Goal: Feedback & Contribution: Contribute content

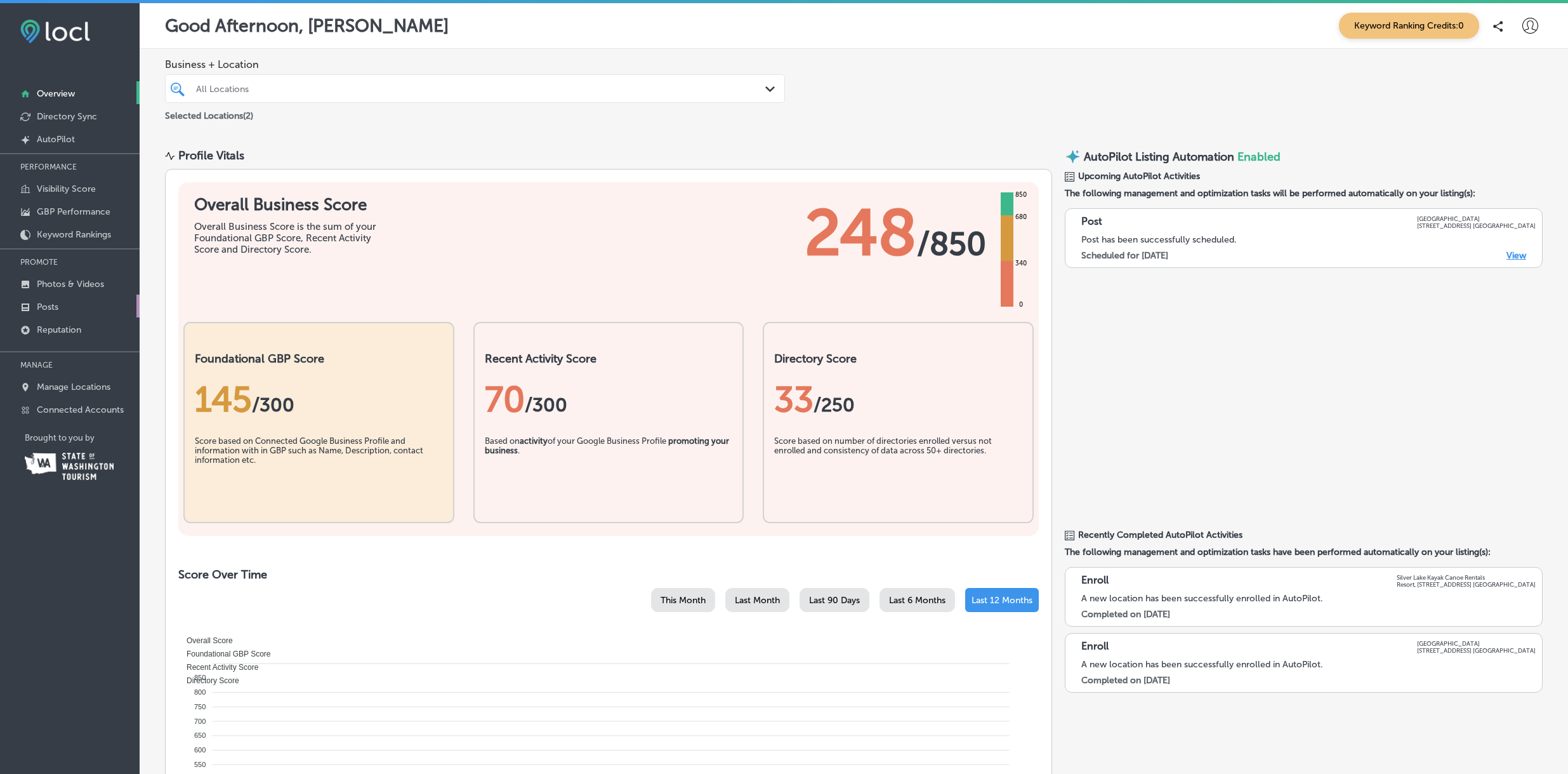
click at [61, 306] on link "Posts" at bounding box center [70, 306] width 140 height 23
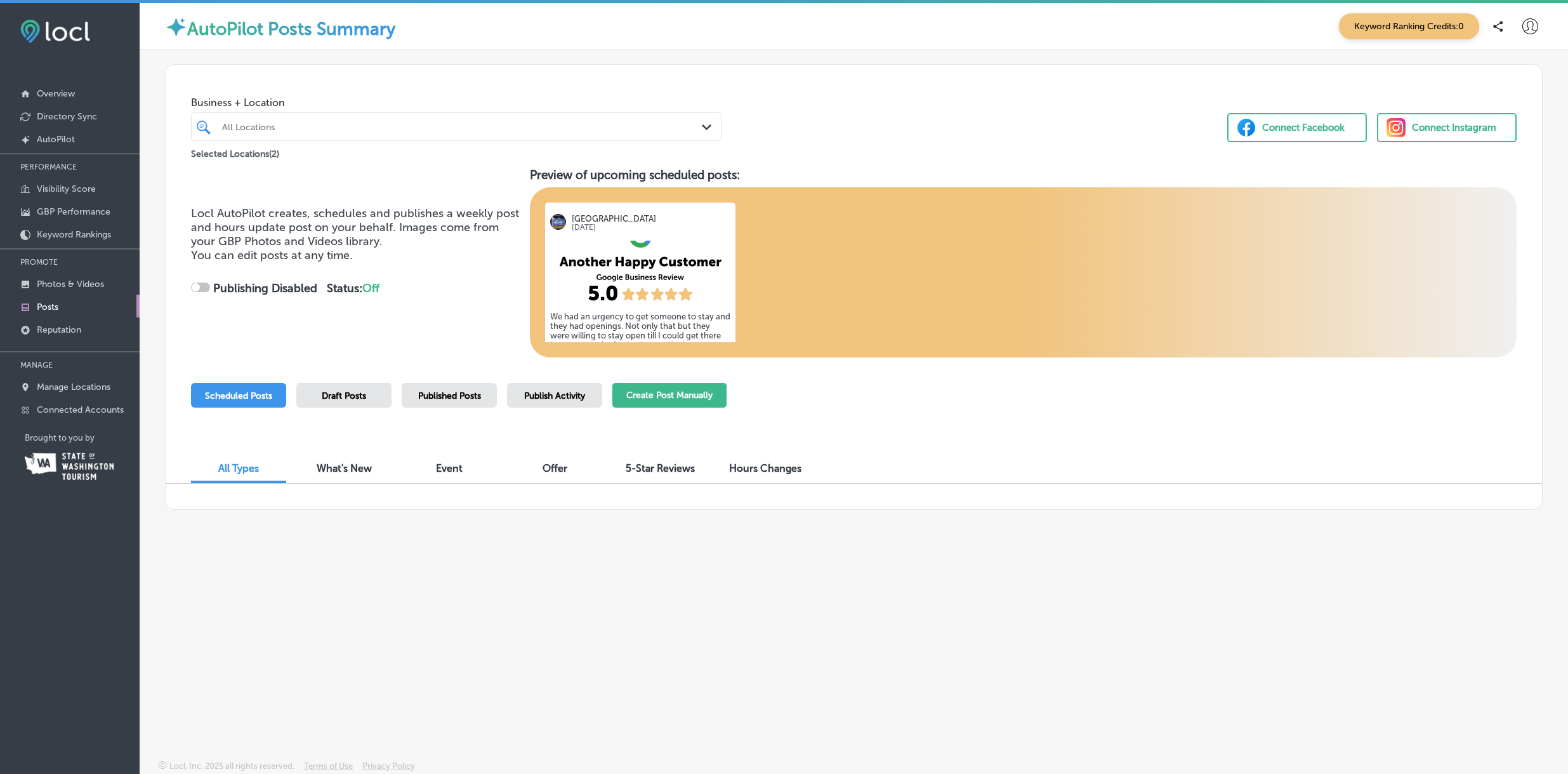
click at [674, 391] on button "Create Post Manually" at bounding box center [669, 395] width 114 height 25
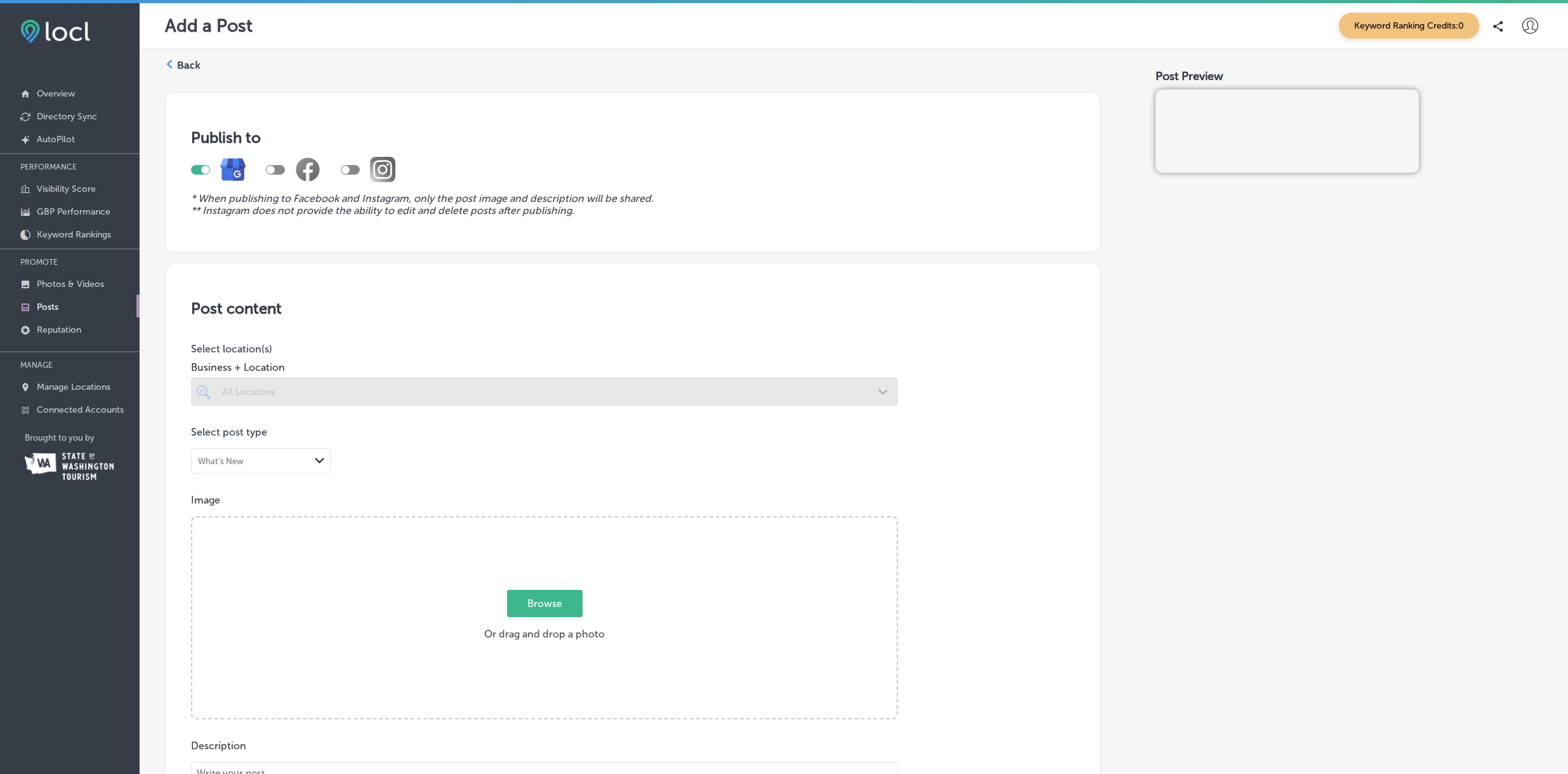
click at [555, 602] on span "Browse" at bounding box center [545, 604] width 75 height 28
click at [555, 521] on input "Browse Or drag and drop a photo" at bounding box center [544, 519] width 704 height 4
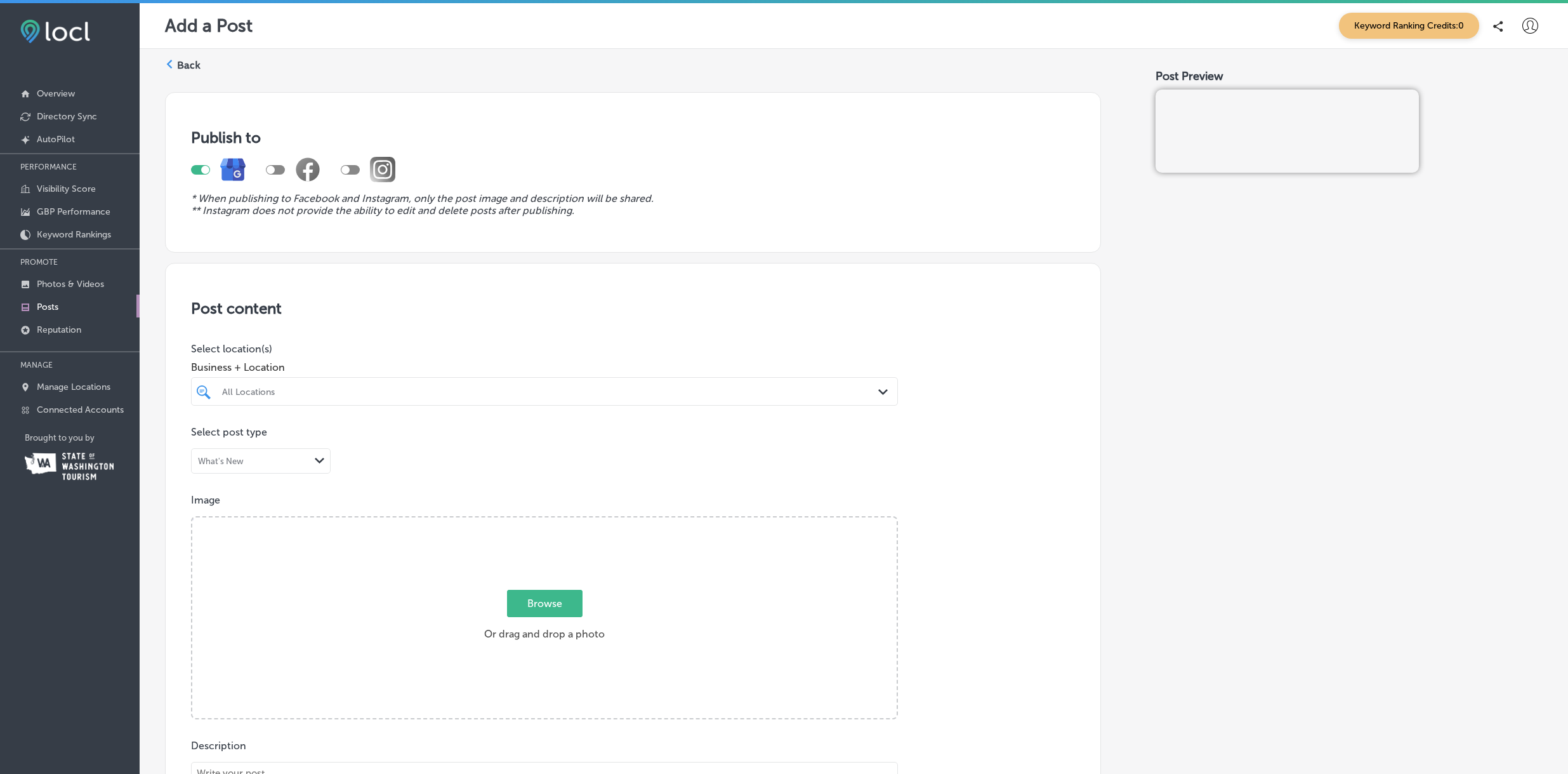
type input "C:\fakepath\Silver Lake Resort Mount St Helens Kayaking.jpg"
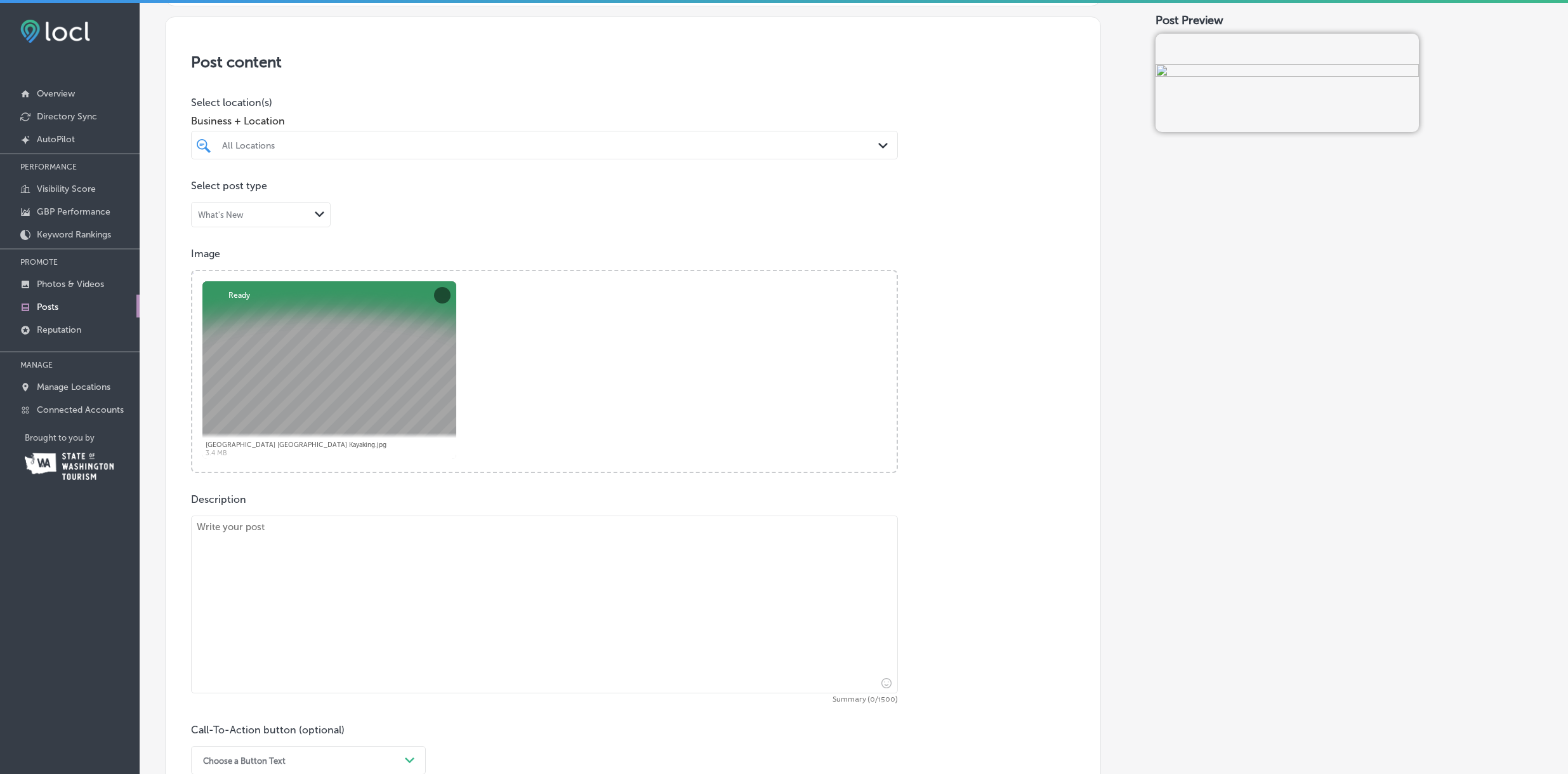
scroll to position [234, 0]
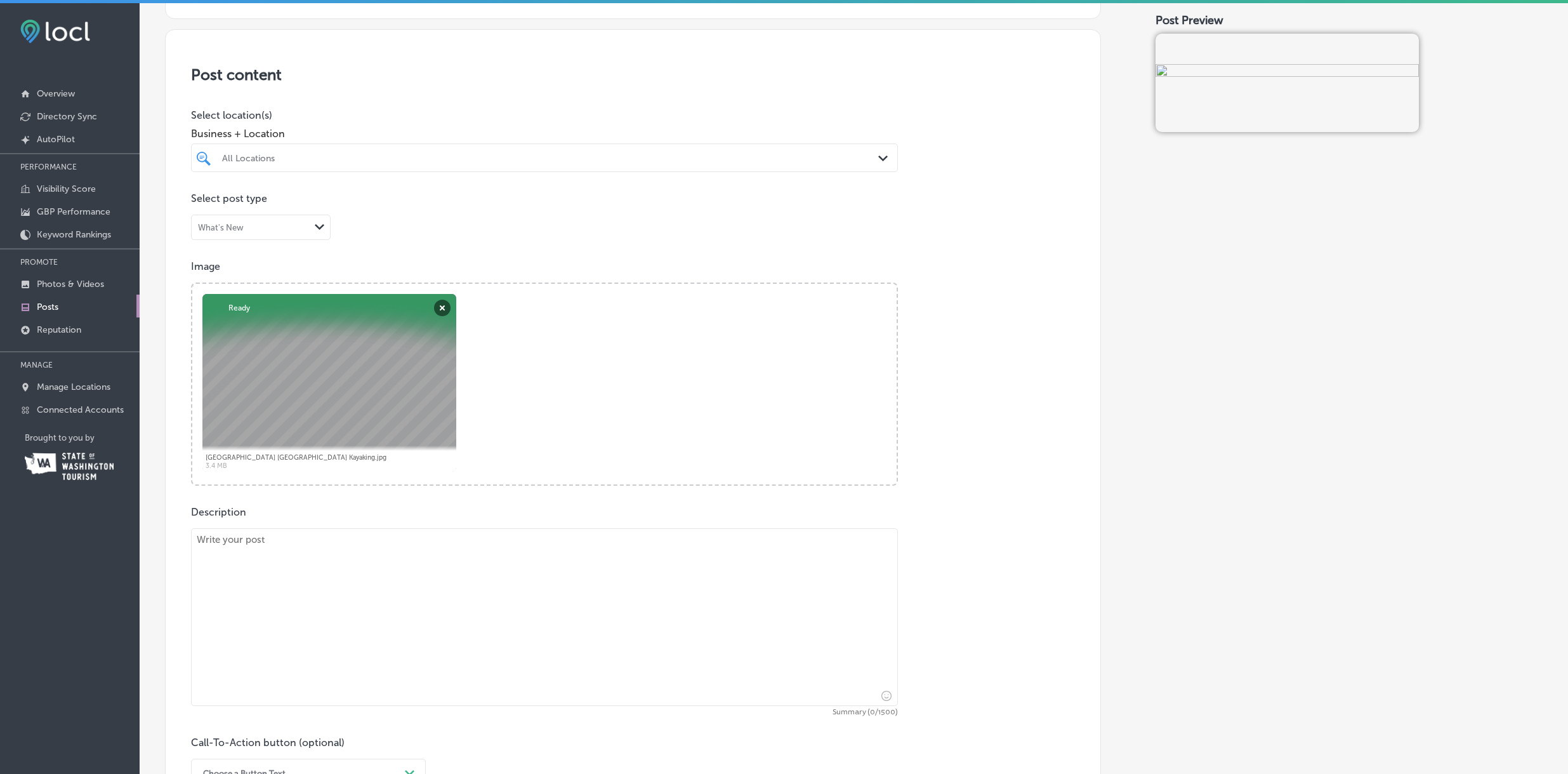
click at [878, 156] on icon "Path Created with Sketch." at bounding box center [882, 158] width 9 height 6
click at [208, 205] on input "checkbox" at bounding box center [206, 205] width 16 height 16
click at [587, 365] on div "Powered by PQINA Browse Or drag and drop a photo Silver Lake Resort Mount St He…" at bounding box center [544, 384] width 704 height 201
click at [316, 573] on textarea at bounding box center [545, 617] width 707 height 178
paste textarea "Paddles in the water, mountain in the distance 🌊🏔️ Kayaking at Silver Lake with…"
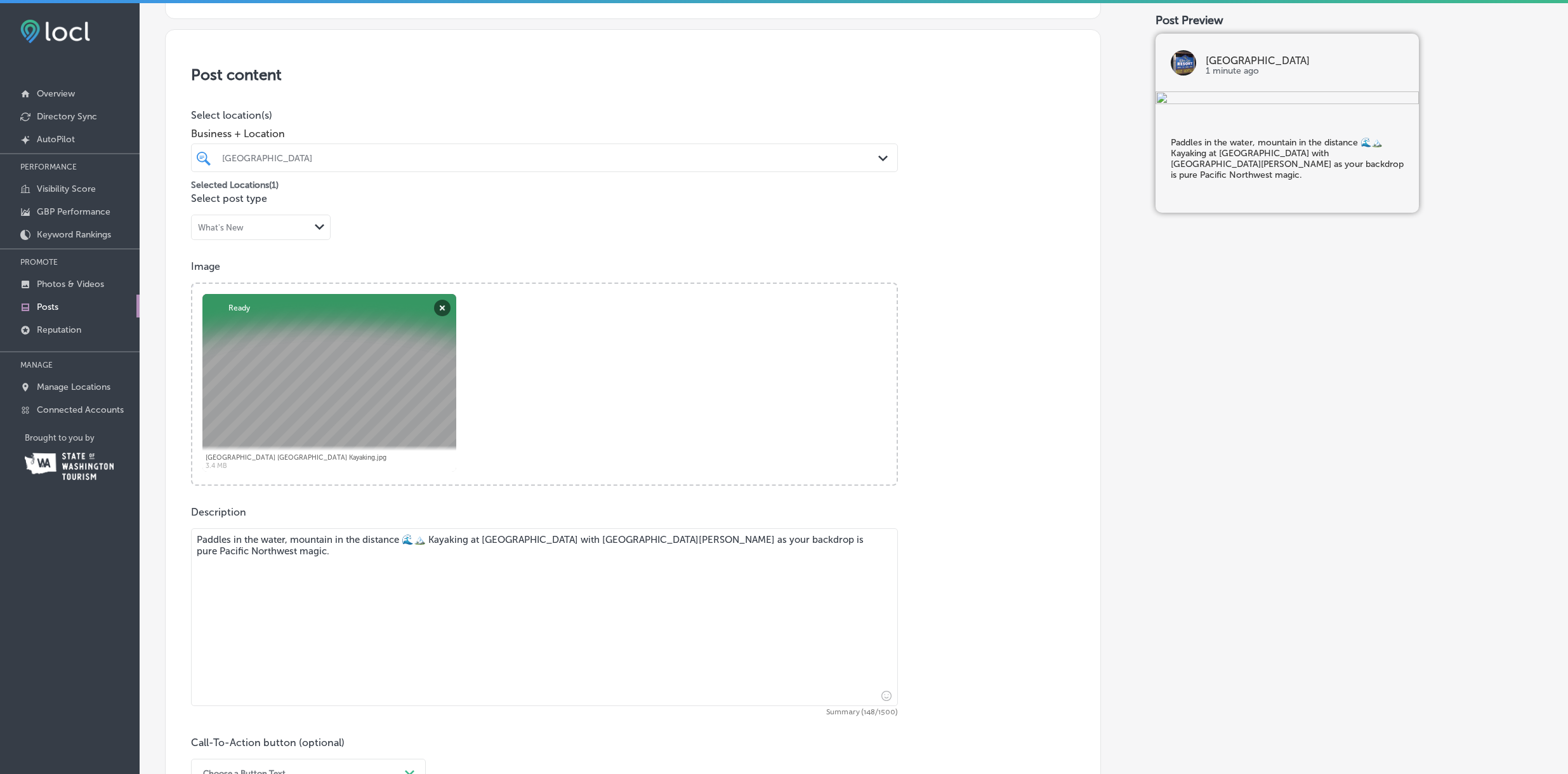
click at [424, 544] on textarea "Paddles in the water, mountain in the distance 🌊🏔️ Kayaking at Silver Lake with…" at bounding box center [545, 617] width 707 height 178
click at [504, 541] on textarea "Paddles in the water, mountain in the distance. Kayaking at Silver Lake with Mo…" at bounding box center [545, 617] width 707 height 178
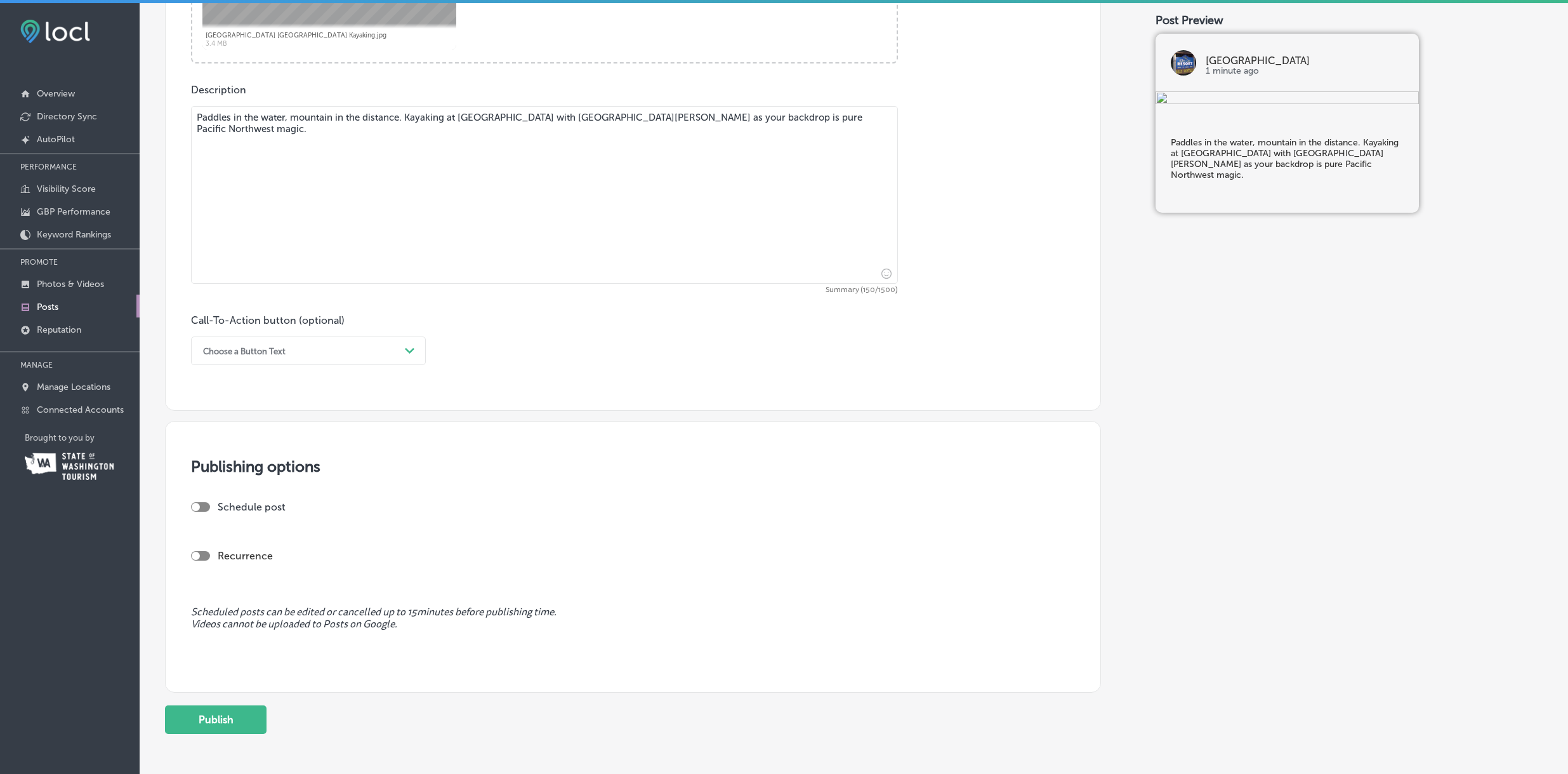
scroll to position [658, 0]
click at [383, 349] on div "Choose a Button Text" at bounding box center [298, 348] width 203 height 19
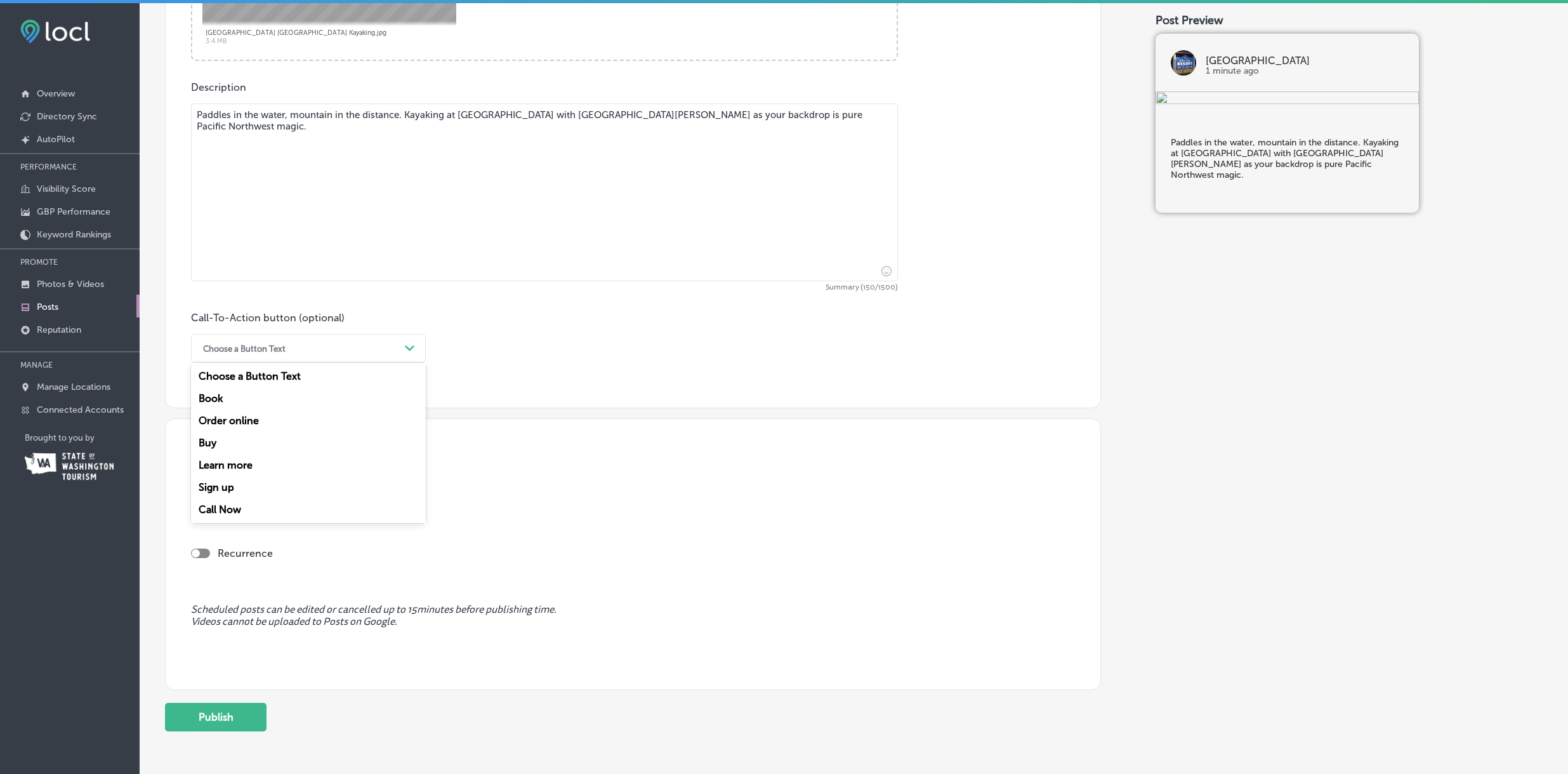
click at [326, 511] on div "Call Now" at bounding box center [308, 509] width 235 height 22
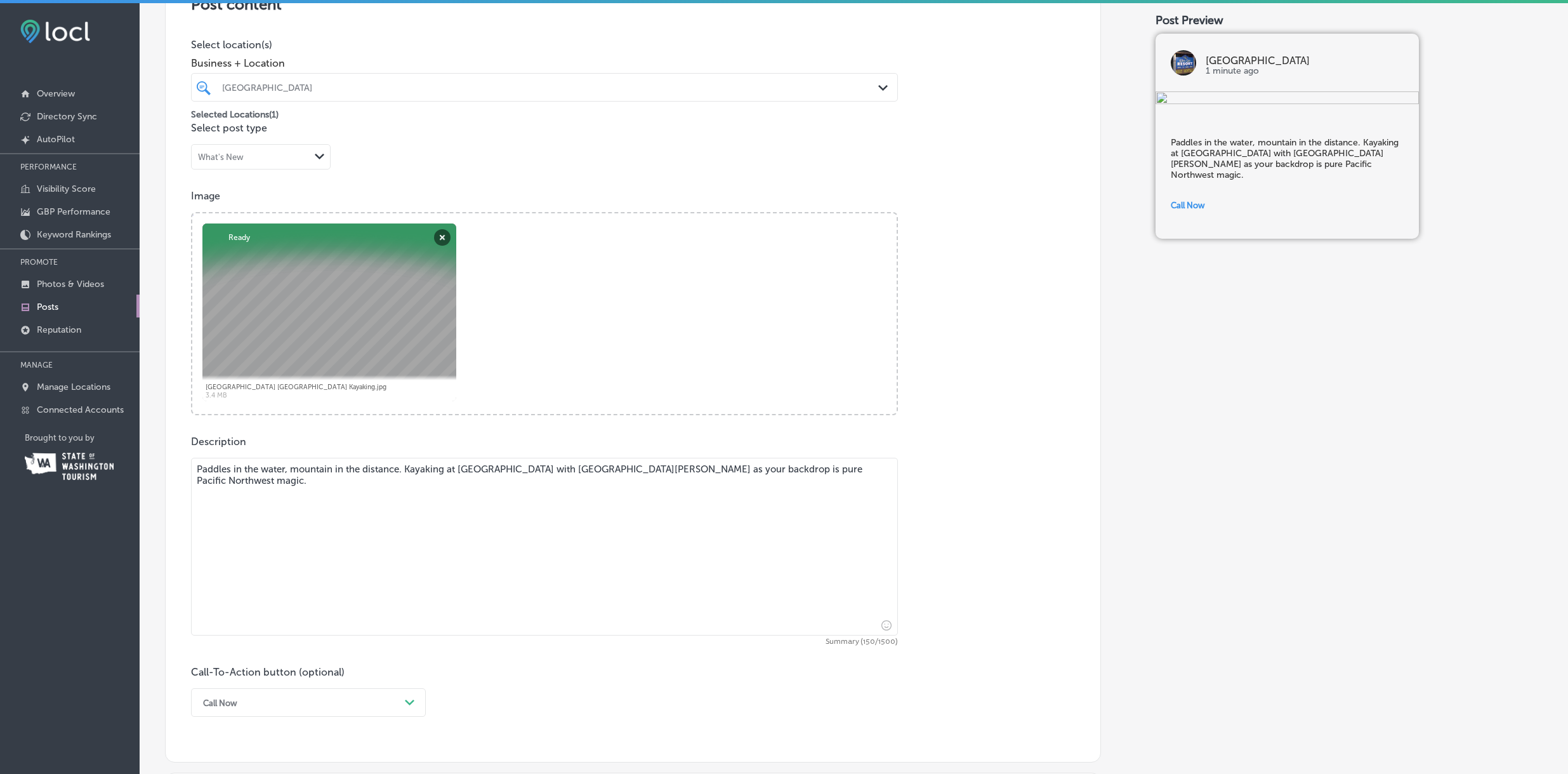
scroll to position [325, 0]
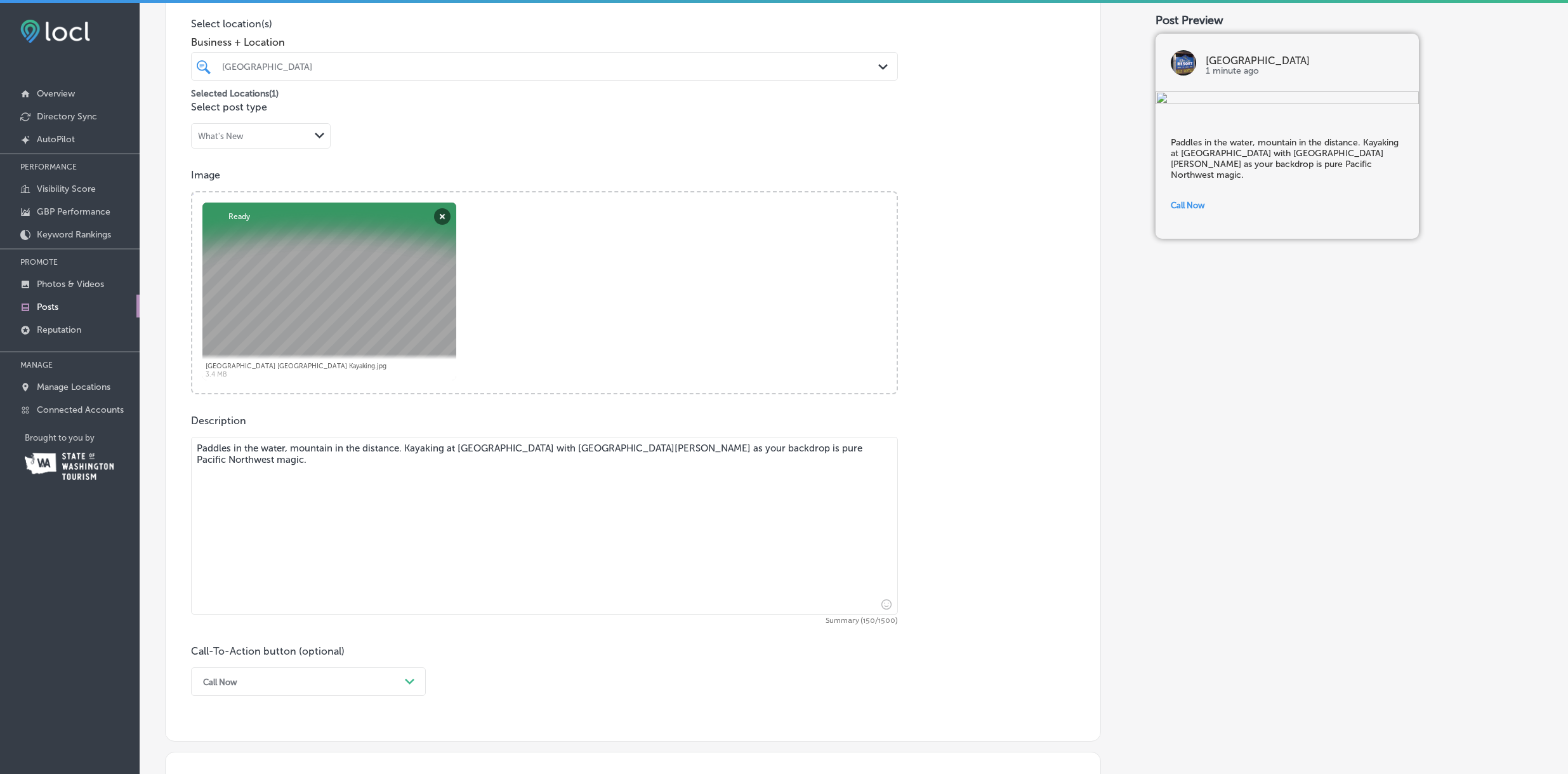
click at [317, 453] on textarea "Paddles in the water, mountain in the distance. Kayaking at Silver Lake Resort …" at bounding box center [545, 525] width 707 height 178
click at [356, 452] on textarea "Paddles in the water, volcano in the distance. Kayaking at Silver Lake Resort w…" at bounding box center [545, 525] width 707 height 178
drag, startPoint x: 526, startPoint y: 448, endPoint x: 540, endPoint y: 443, distance: 14.9
click at [526, 448] on textarea "Paddles in the water, volcano in the distance. Kayaking at Silver Lake Resort w…" at bounding box center [545, 525] width 707 height 178
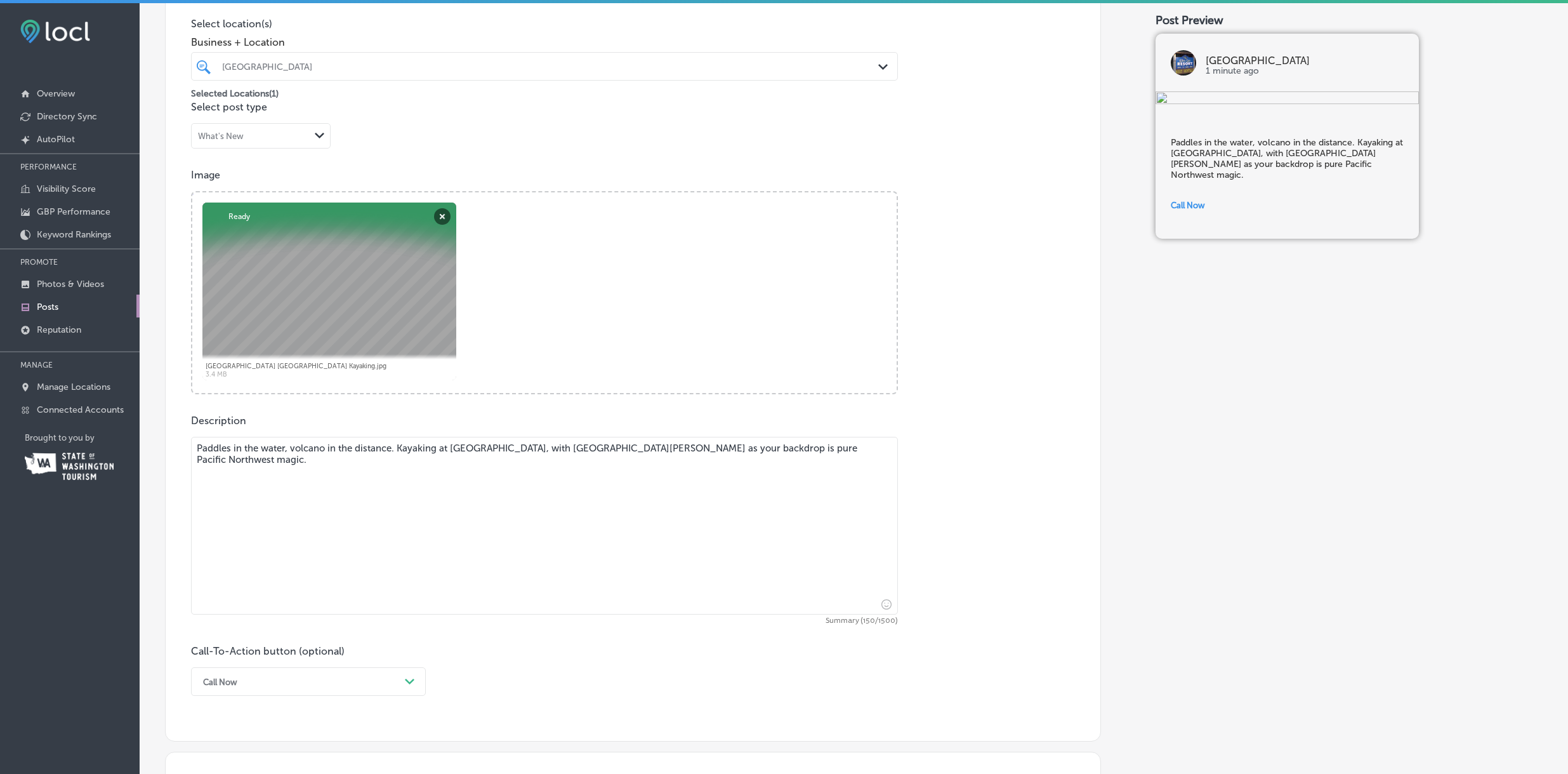
click at [706, 447] on textarea "Paddles in the water, volcano in the distance. Kayaking at Silver Lake Resort, …" at bounding box center [545, 525] width 707 height 178
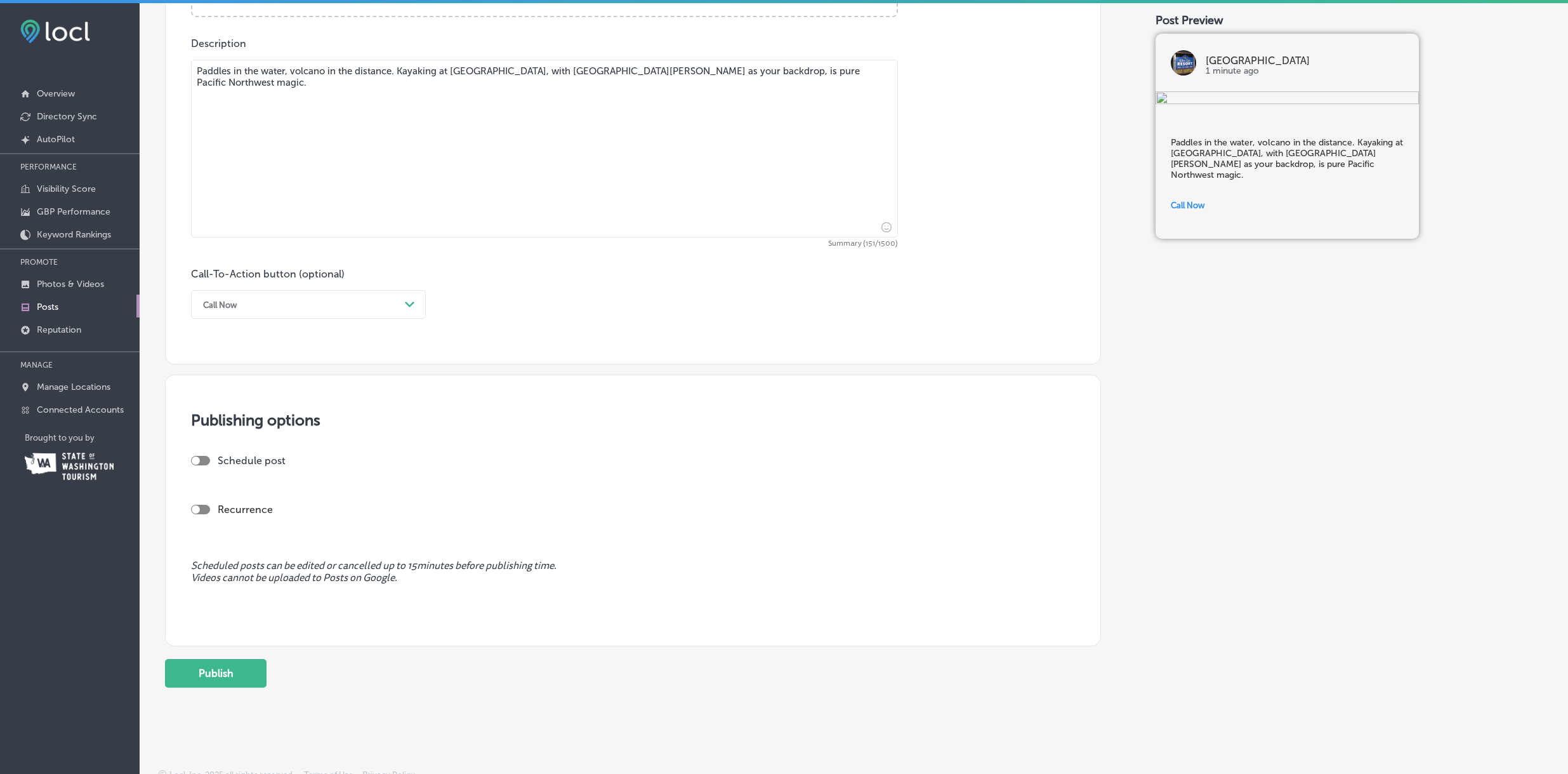
scroll to position [710, 0]
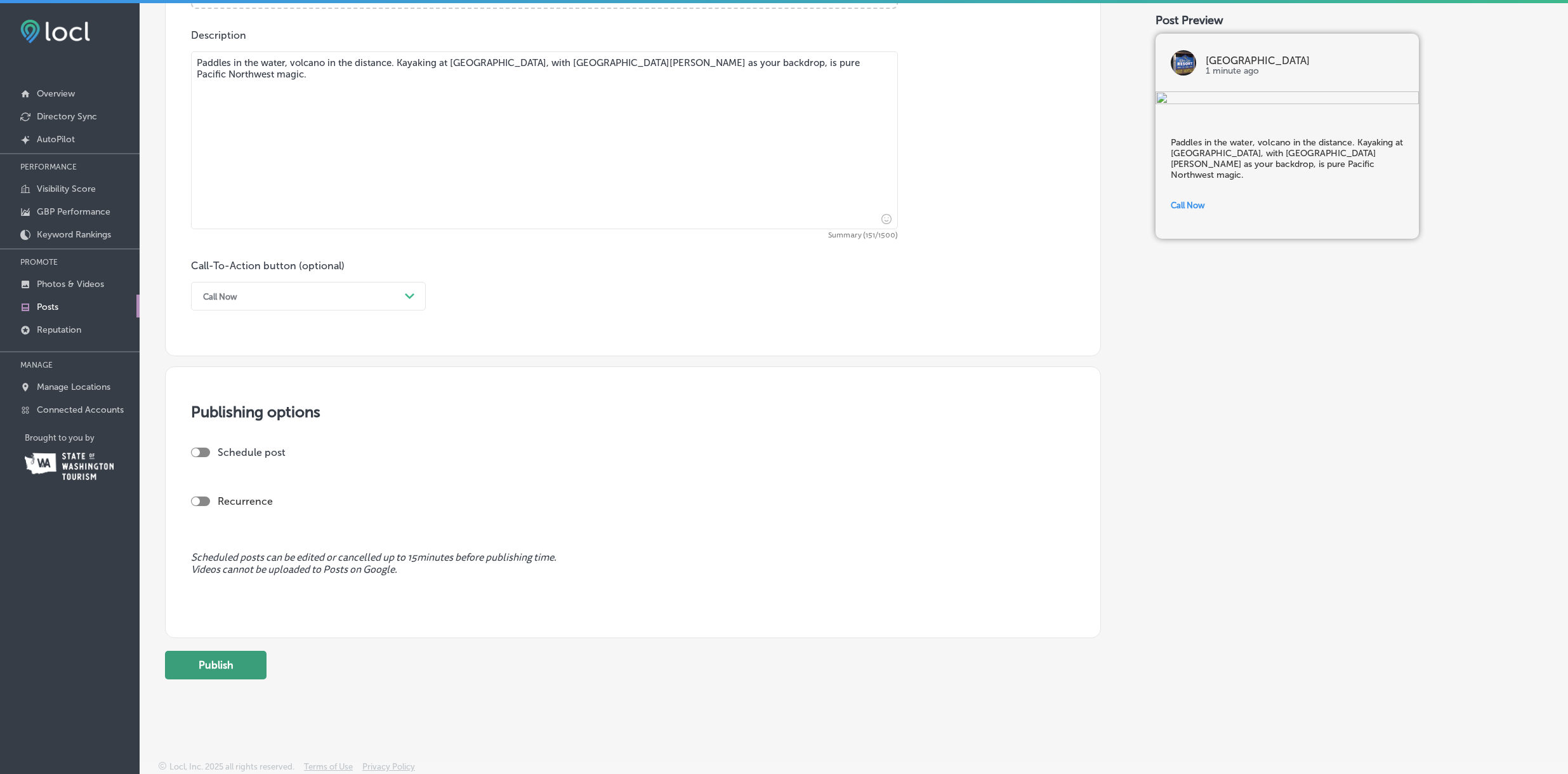
type textarea "Paddles in the water, volcano in the distance. Kayaking at Silver Lake Resort, …"
click at [214, 664] on button "Publish" at bounding box center [215, 664] width 101 height 29
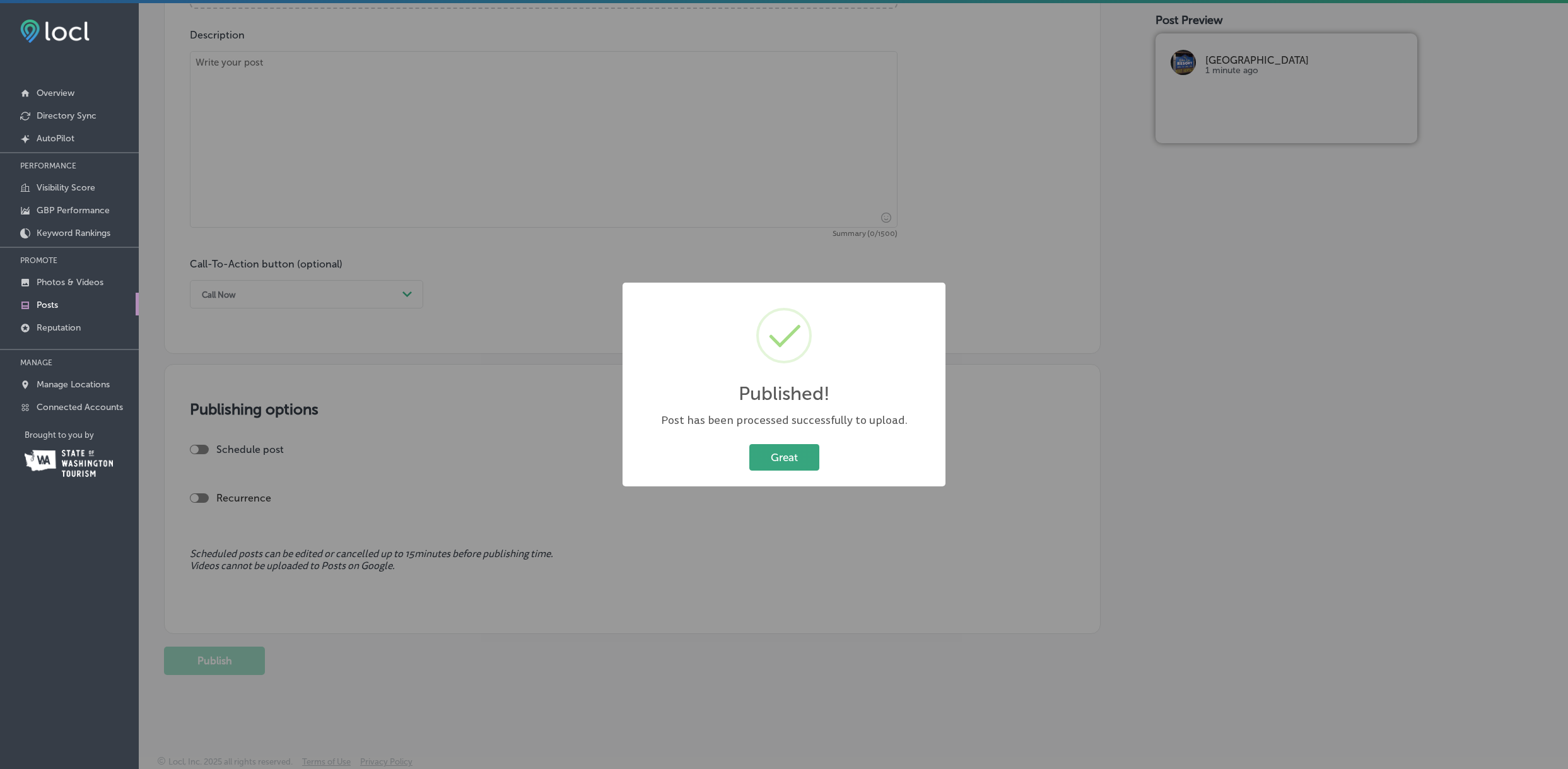
click at [789, 454] on button "Great" at bounding box center [784, 456] width 70 height 26
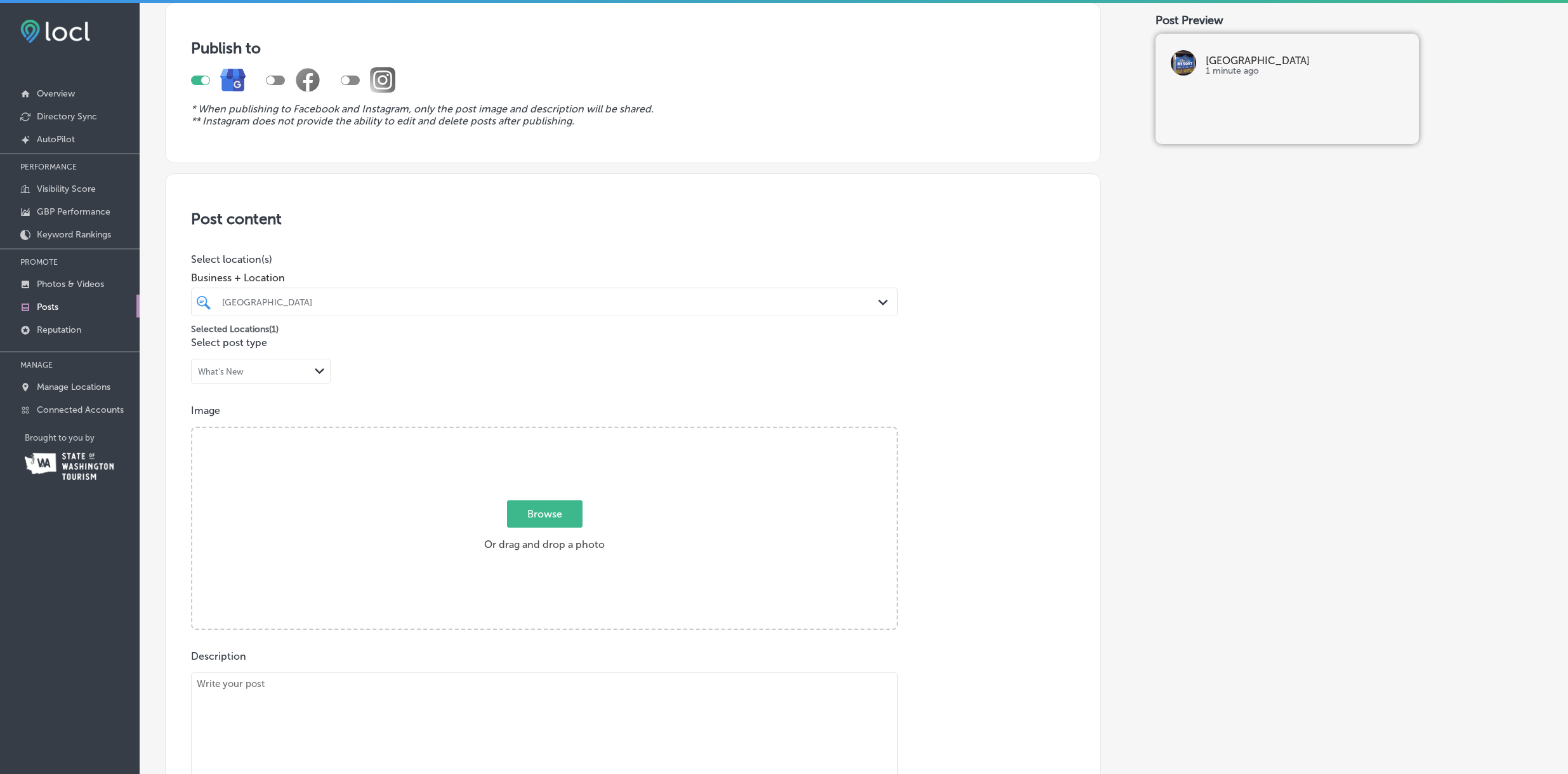
scroll to position [108, 0]
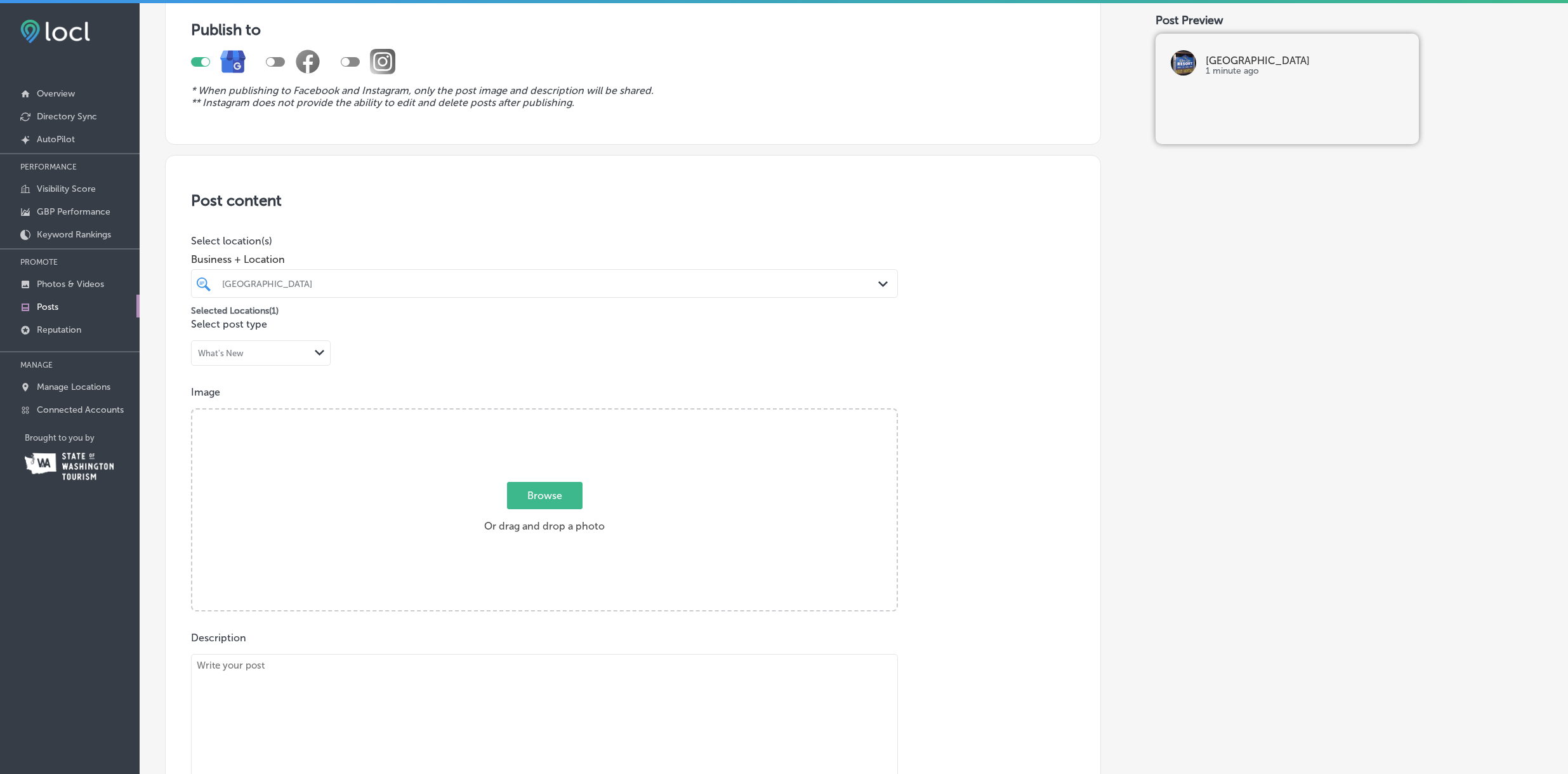
click at [555, 497] on span "Browse" at bounding box center [545, 495] width 75 height 28
click at [555, 413] on input "Browse Or drag and drop a photo" at bounding box center [544, 411] width 704 height 4
type input "C:\fakepath\Paddle Board Silver Lake Resort Kayaking Mt St Helens.jpg"
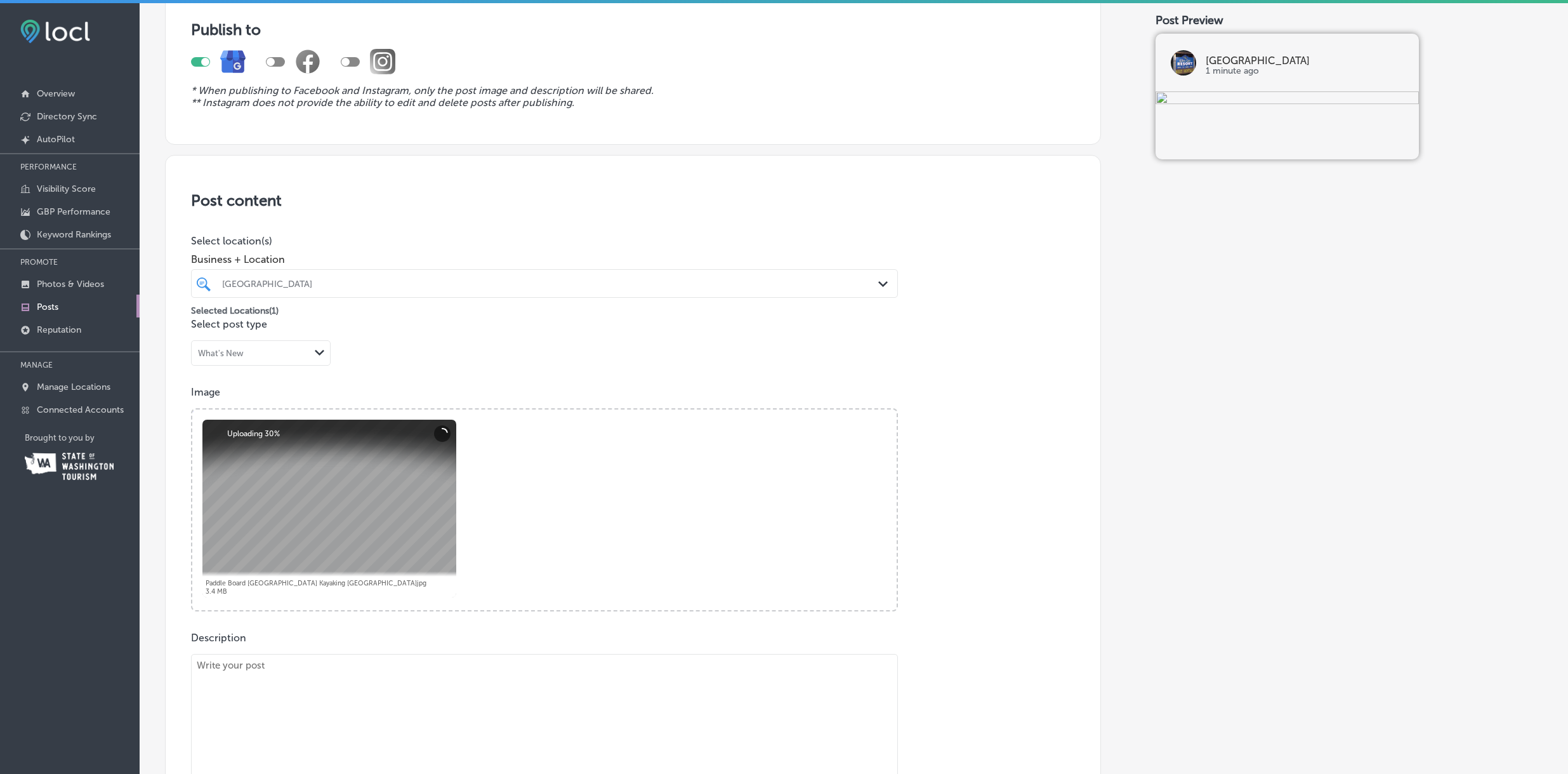
click at [669, 285] on div "[GEOGRAPHIC_DATA]" at bounding box center [550, 283] width 657 height 11
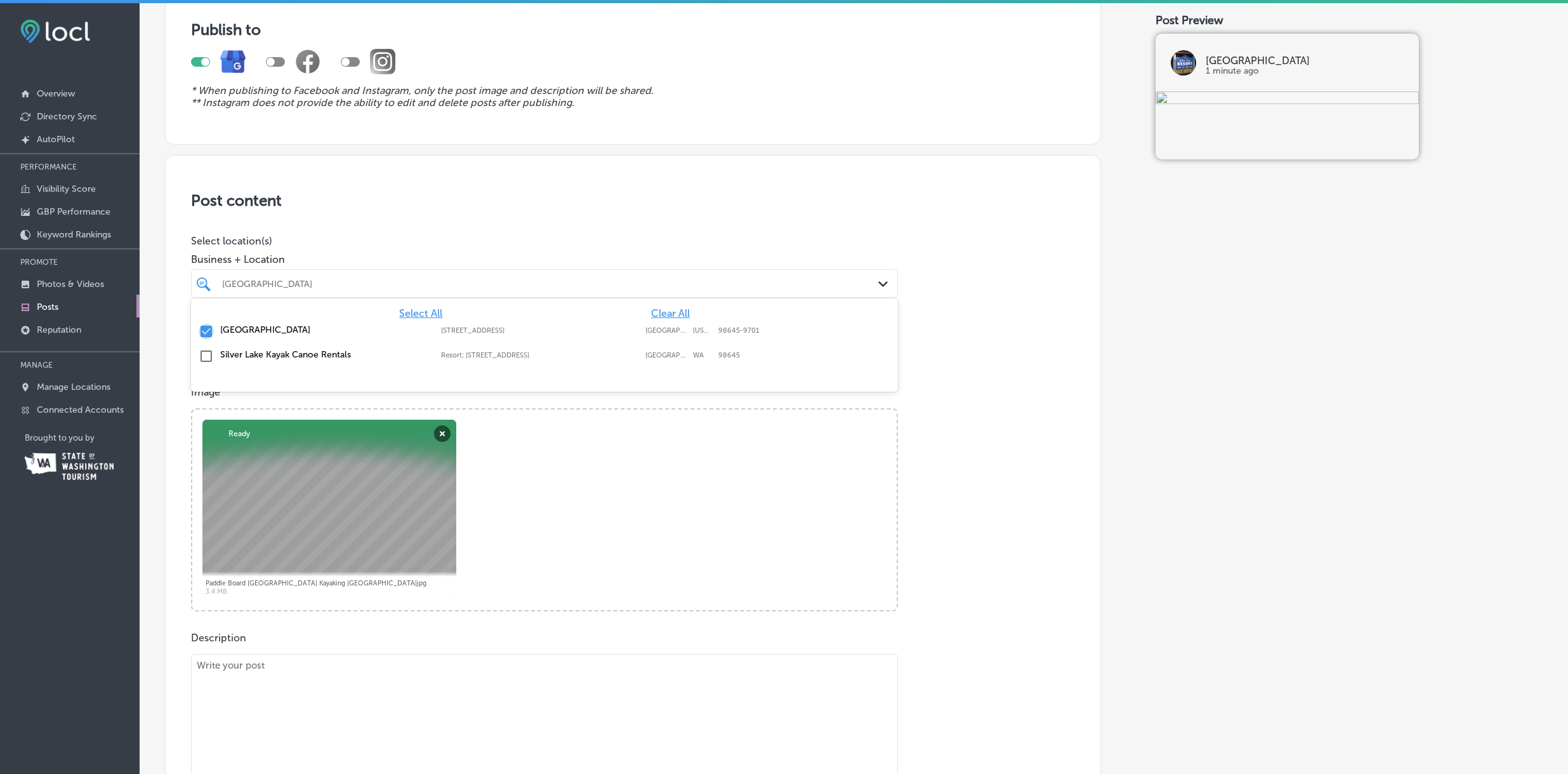
click at [210, 330] on input "checkbox" at bounding box center [206, 331] width 16 height 16
click at [209, 352] on input "checkbox" at bounding box center [206, 356] width 16 height 16
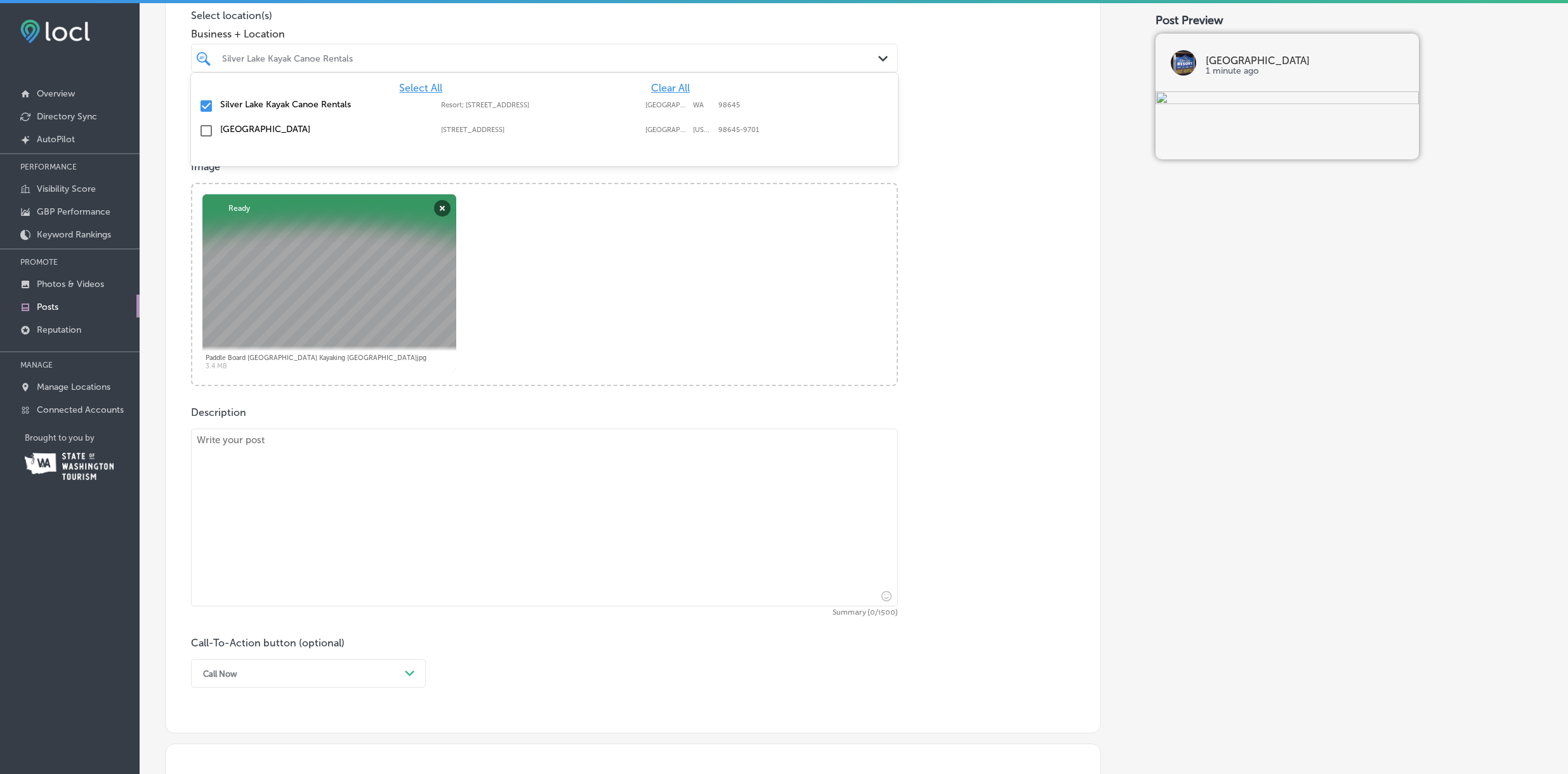
scroll to position [401, 0]
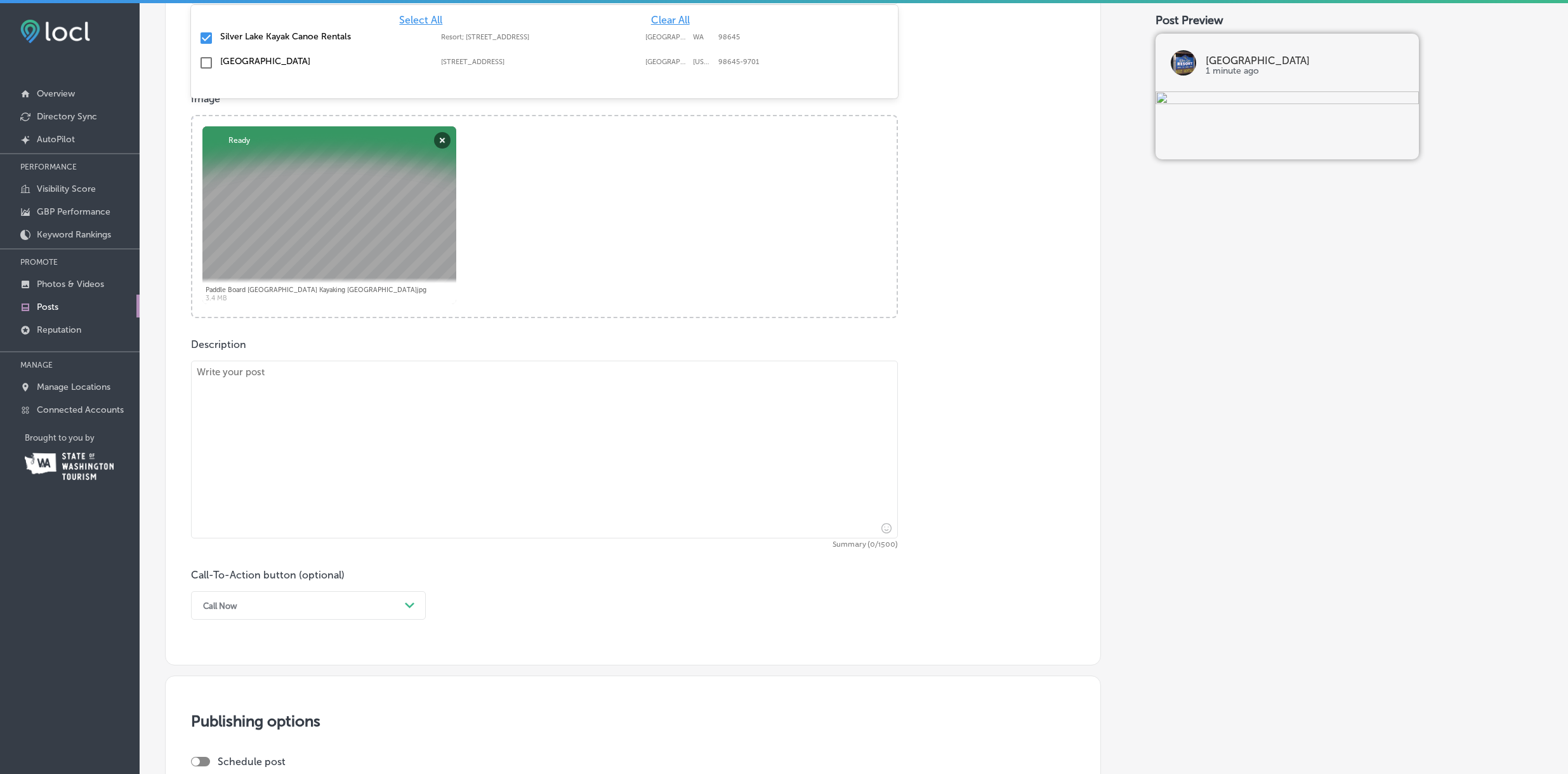
click at [540, 426] on textarea at bounding box center [545, 449] width 707 height 178
click at [418, 456] on textarea at bounding box center [545, 449] width 707 height 178
click at [391, 422] on textarea at bounding box center [545, 449] width 707 height 178
paste textarea "Glide across the lake, soak in the view, and let Mount St. Helens be your backd…"
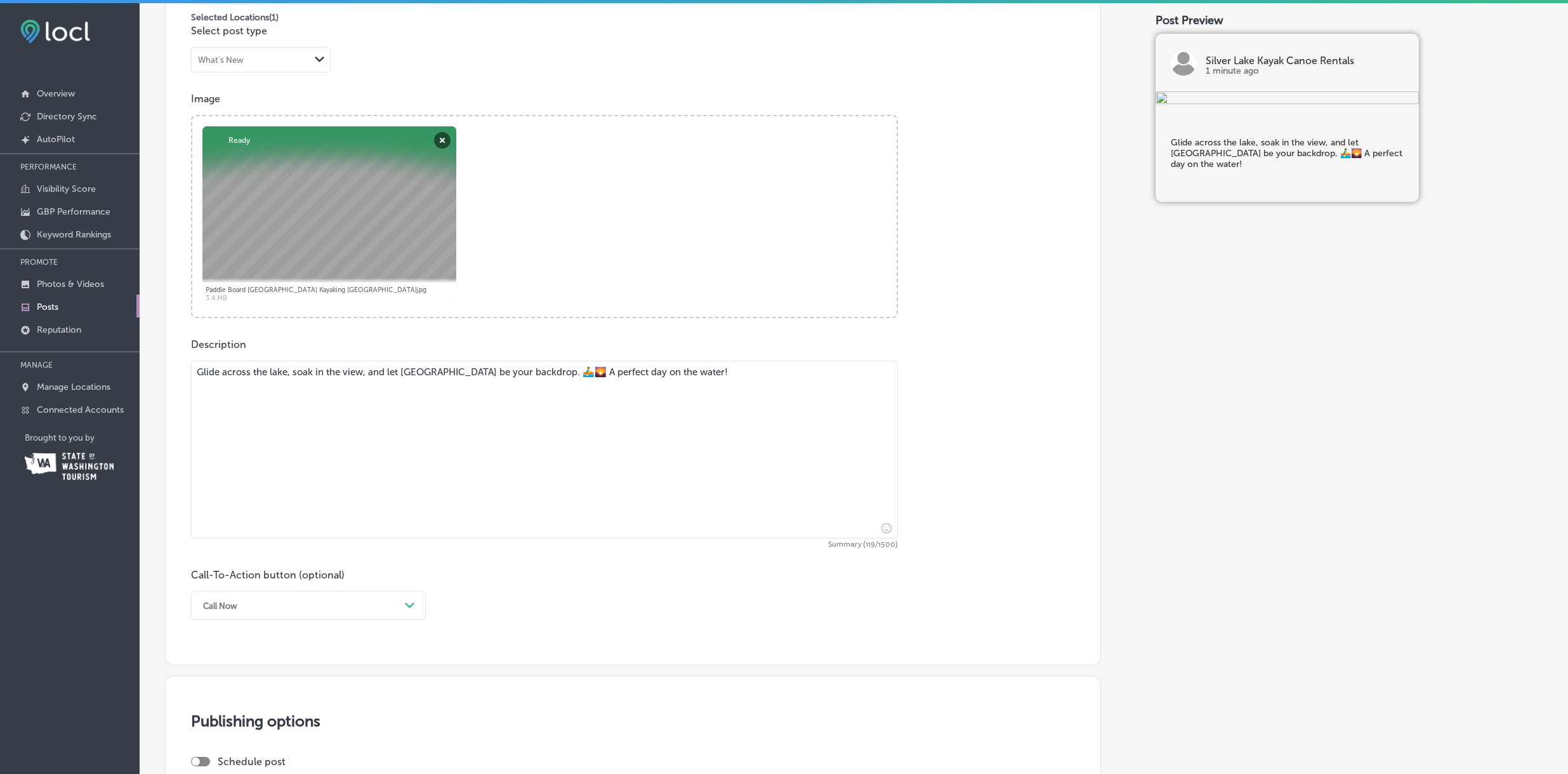
click at [274, 375] on textarea "Glide across the lake, soak in the view, and let Mount St. Helens be your backd…" at bounding box center [545, 449] width 707 height 178
click at [262, 377] on textarea "Glide across the lake, soak in the view, and let Mount St. Helens be your backd…" at bounding box center [545, 449] width 707 height 178
drag, startPoint x: 262, startPoint y: 377, endPoint x: 272, endPoint y: 377, distance: 10.0
click at [271, 377] on textarea "Glide across the lake, soak in the view, and let Mount St. Helens be your backd…" at bounding box center [545, 449] width 707 height 178
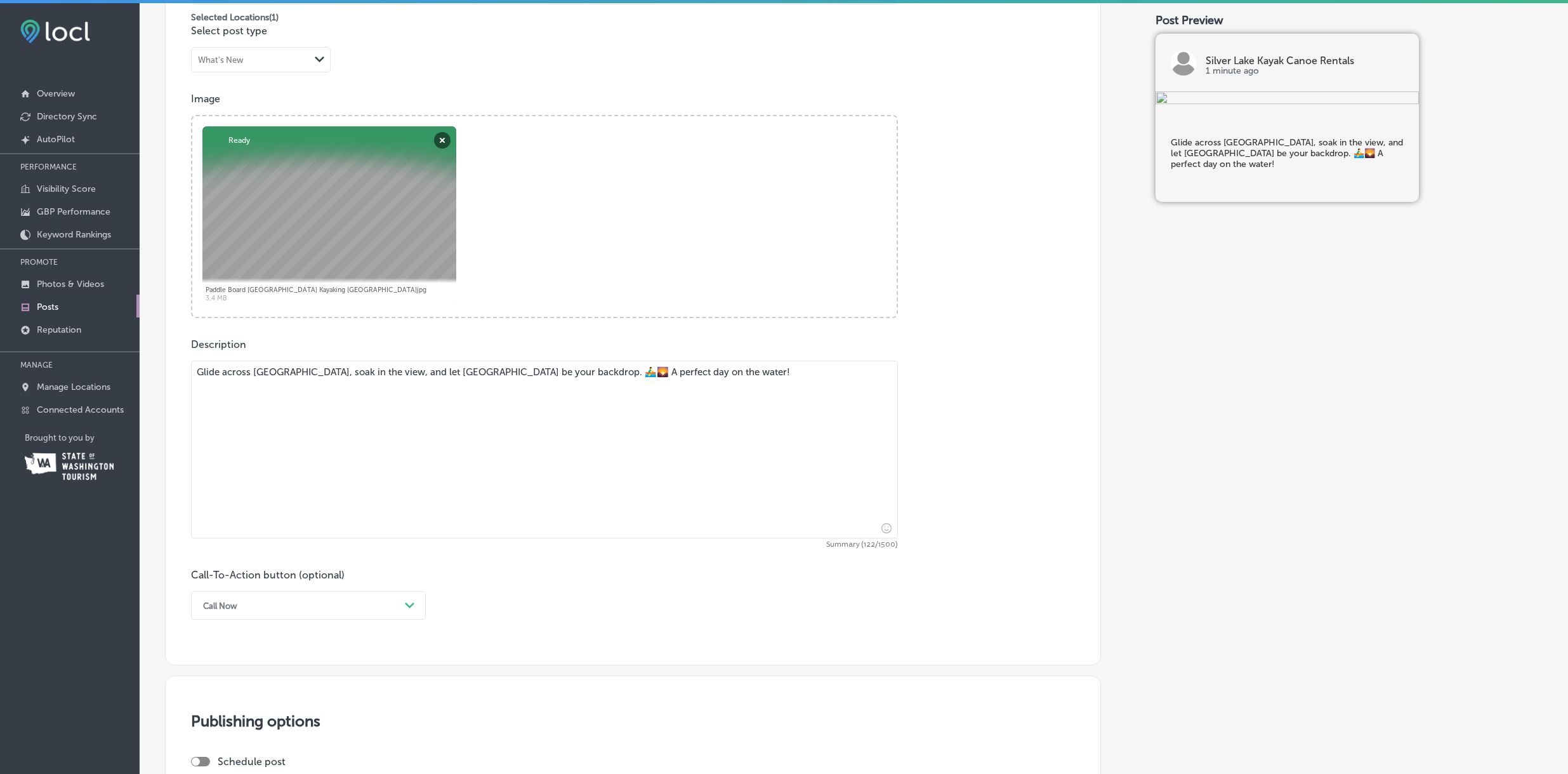
click at [599, 377] on textarea "Glide across Silver Lake, soak in the view, and let Mount St. Helens be your ba…" at bounding box center [545, 449] width 707 height 178
click at [637, 373] on textarea "Glide across Silver Lake, soak in the view, and let Mount St. Helens be your ba…" at bounding box center [545, 449] width 707 height 178
drag, startPoint x: 637, startPoint y: 373, endPoint x: 664, endPoint y: 375, distance: 27.1
click at [664, 375] on textarea "Glide across Silver Lake, soak in the view, and let Mount St. Helens be your ba…" at bounding box center [545, 449] width 707 height 178
type textarea "Glide across Silver Lake, soak in the view, and let Mount St. Helens be your ba…"
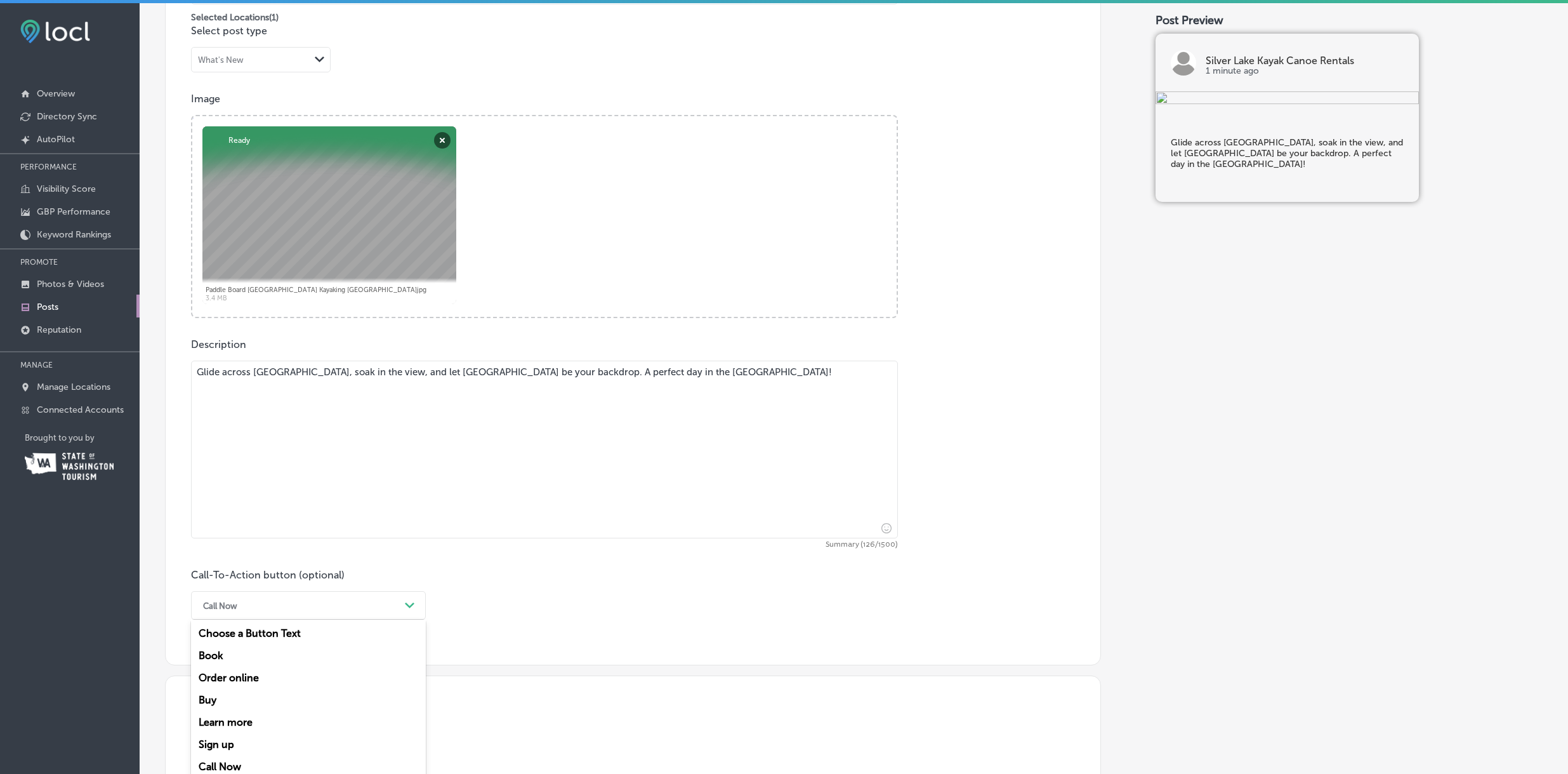
click at [404, 604] on div "Call Now Path Created with Sketch." at bounding box center [308, 605] width 235 height 29
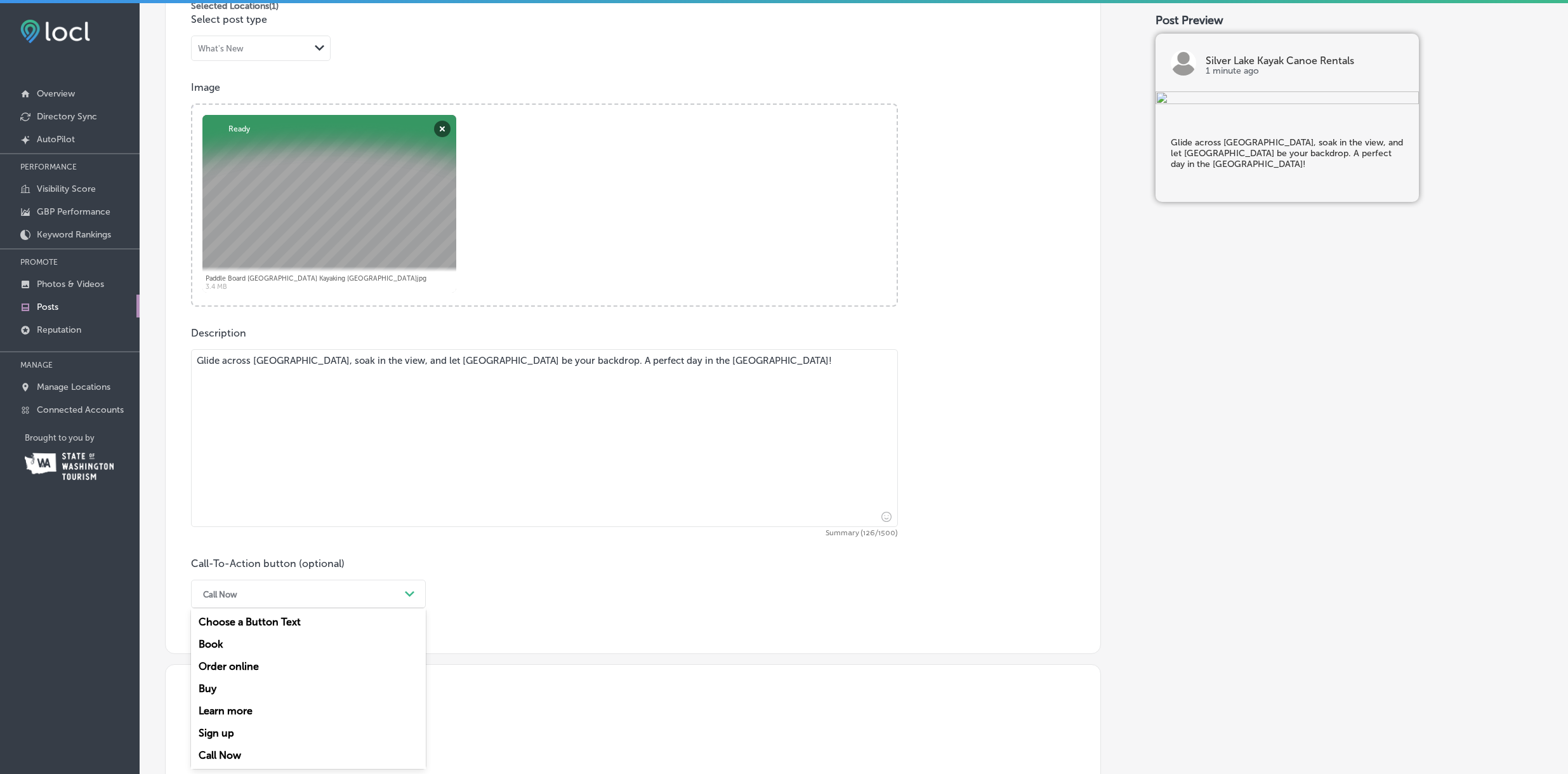
click at [320, 744] on div "Call Now" at bounding box center [308, 755] width 235 height 22
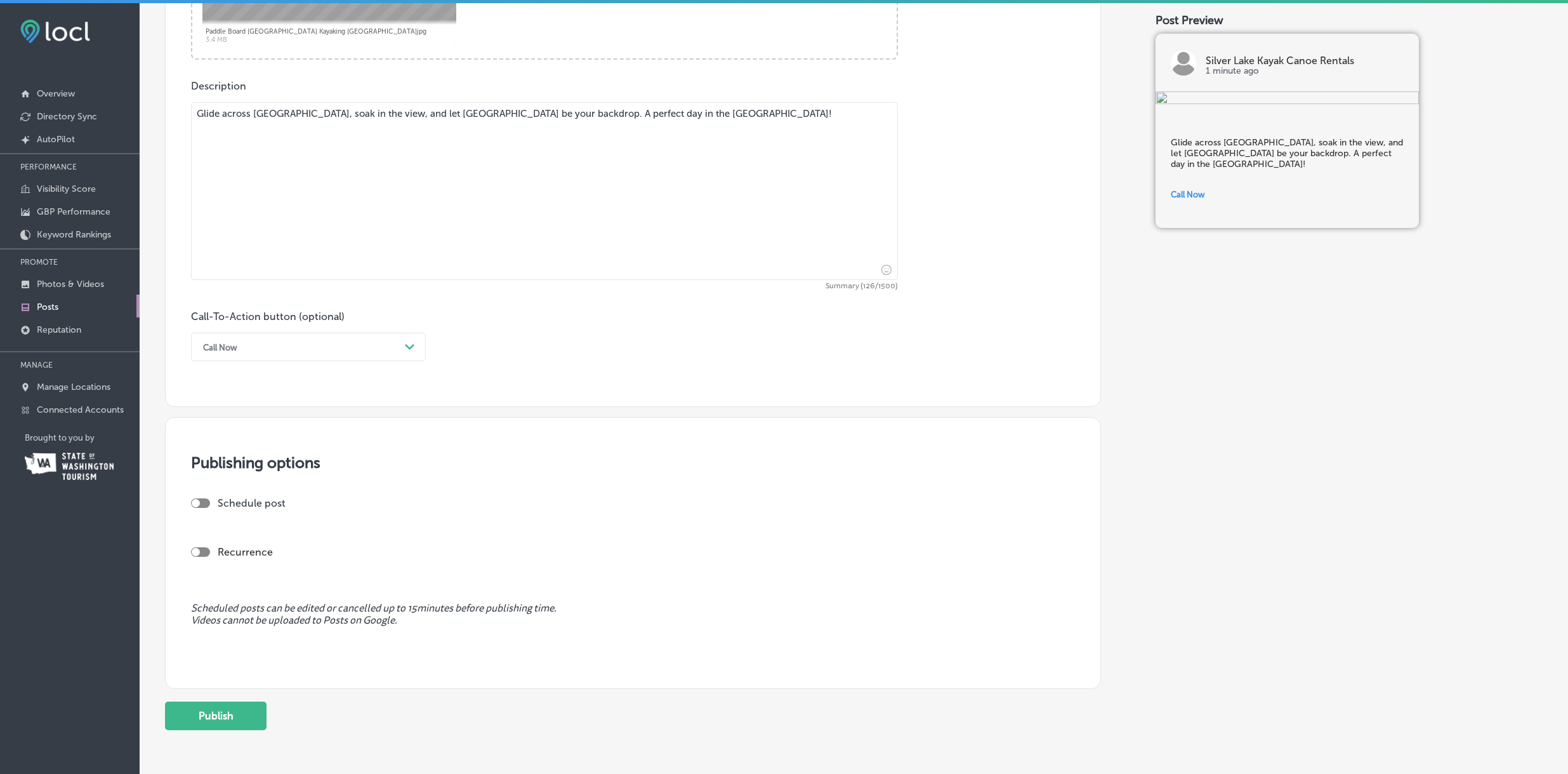
scroll to position [660, 0]
click at [211, 710] on button "Publish" at bounding box center [215, 714] width 101 height 29
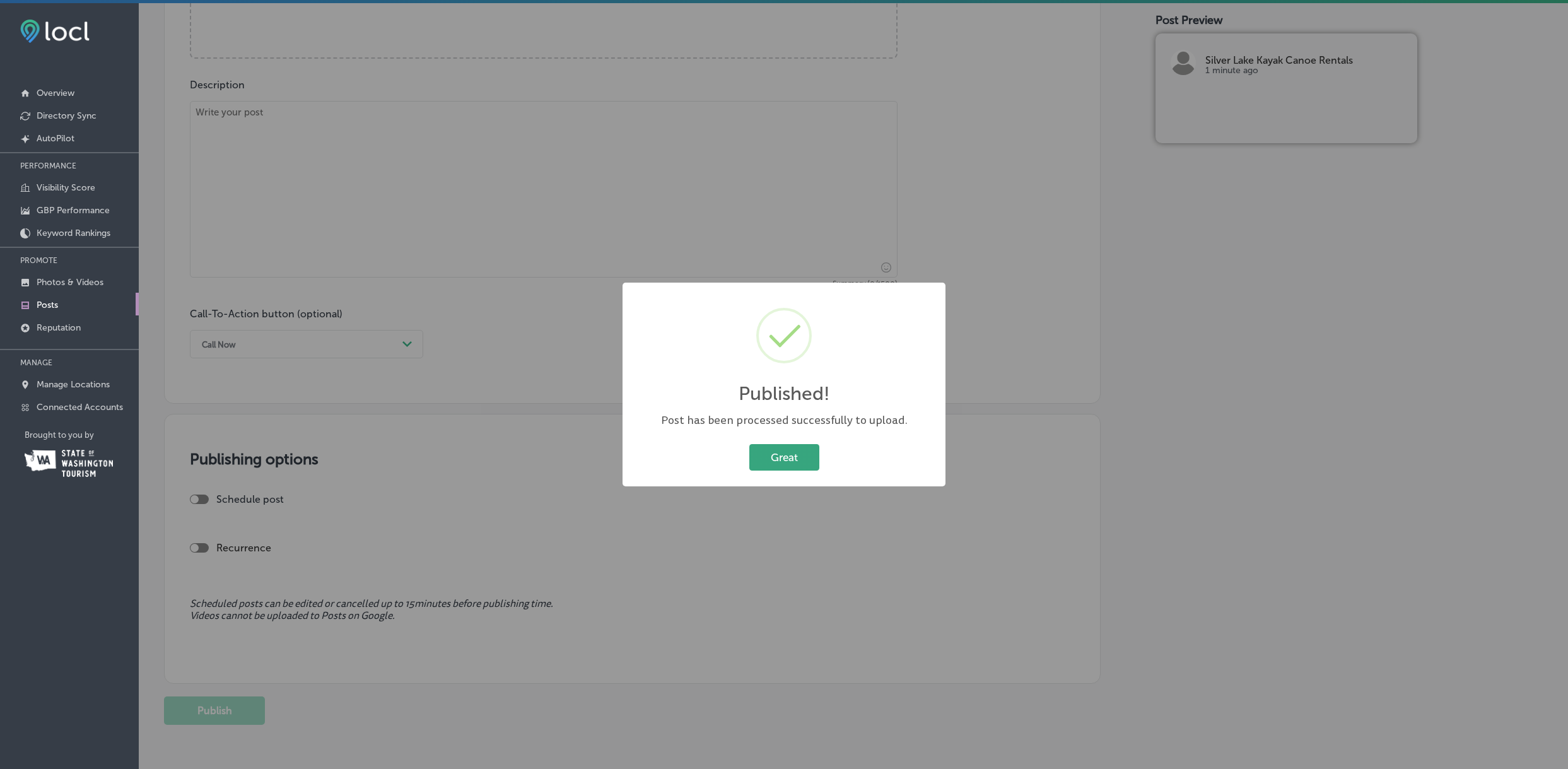
click at [793, 454] on button "Great" at bounding box center [784, 456] width 70 height 26
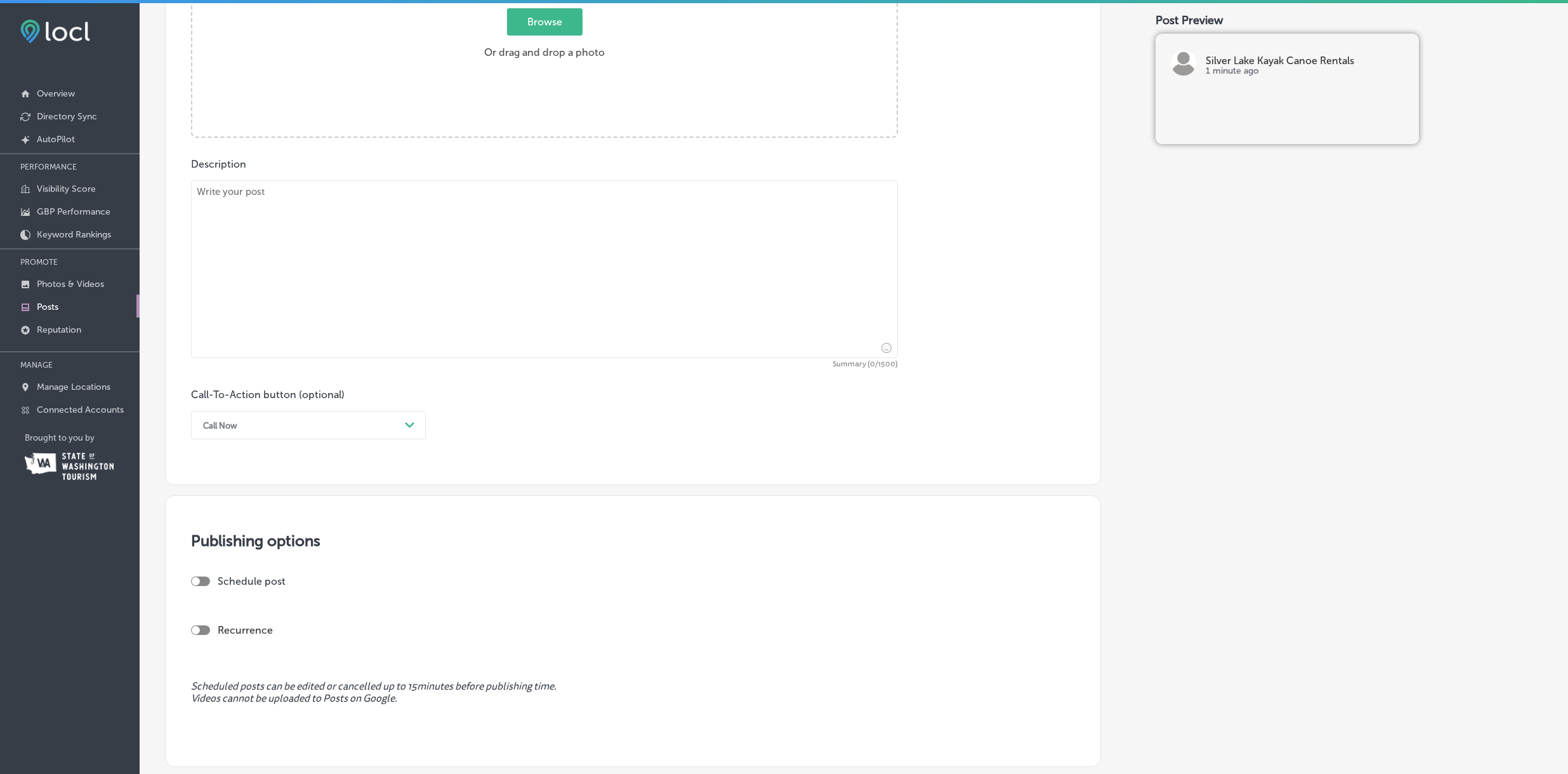
scroll to position [526, 0]
